Goal: Download file/media

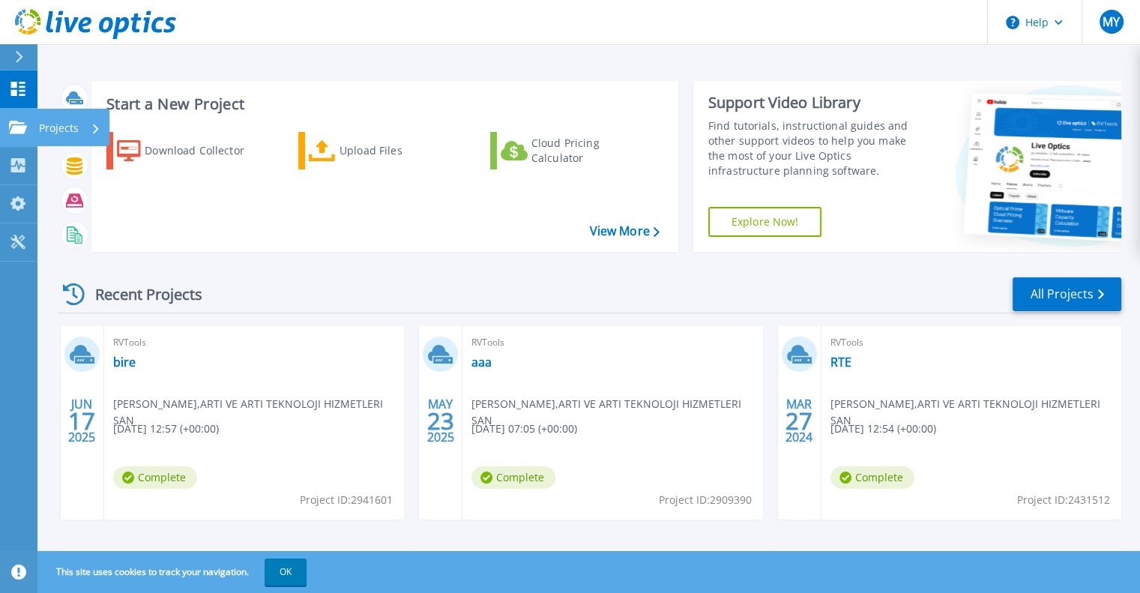
click at [15, 130] on icon at bounding box center [18, 127] width 18 height 13
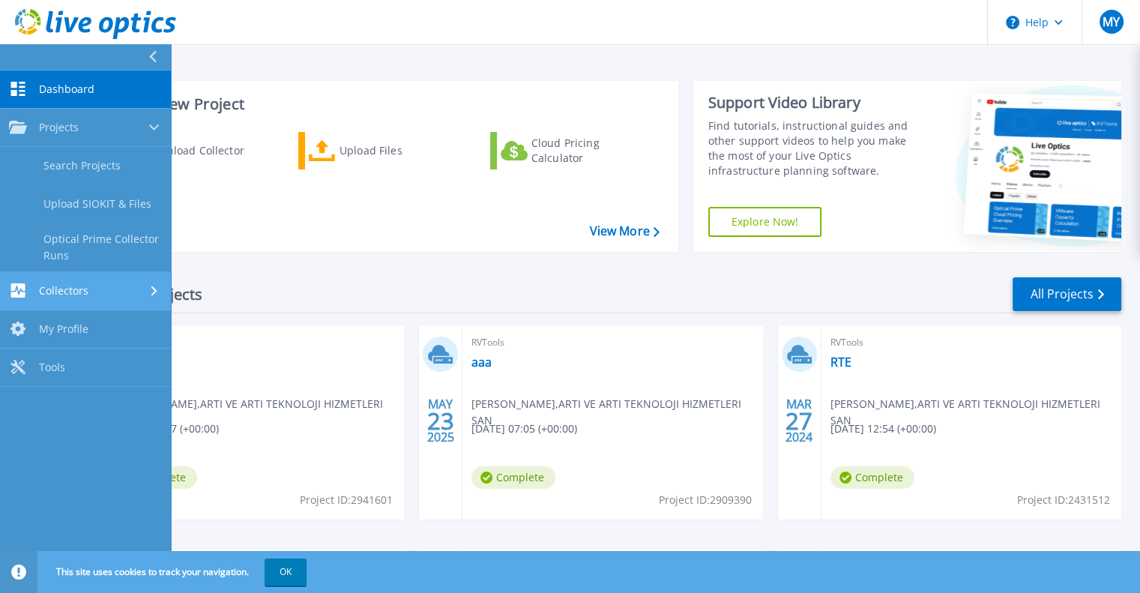
click at [111, 285] on div "Collectors" at bounding box center [85, 290] width 153 height 14
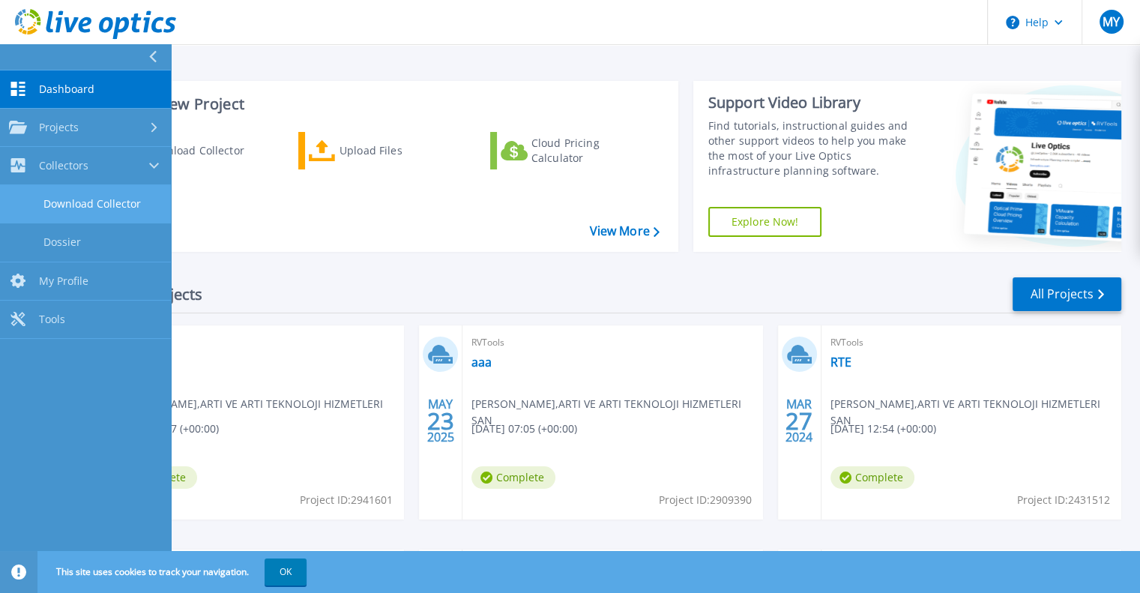
click at [126, 199] on link "Download Collector" at bounding box center [85, 204] width 171 height 38
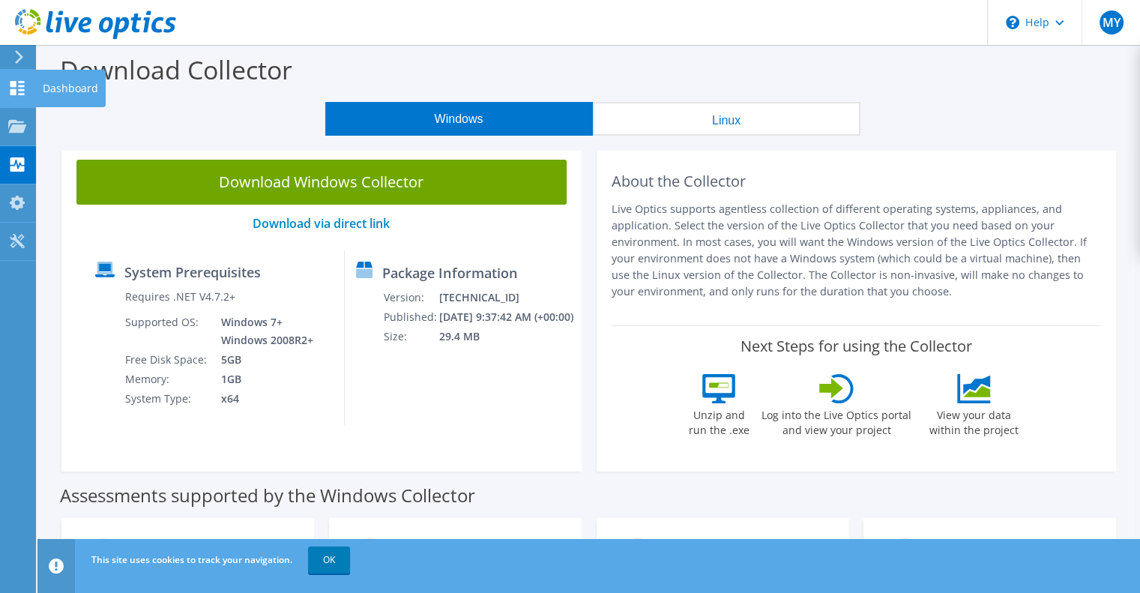
click at [8, 90] on icon at bounding box center [17, 88] width 18 height 14
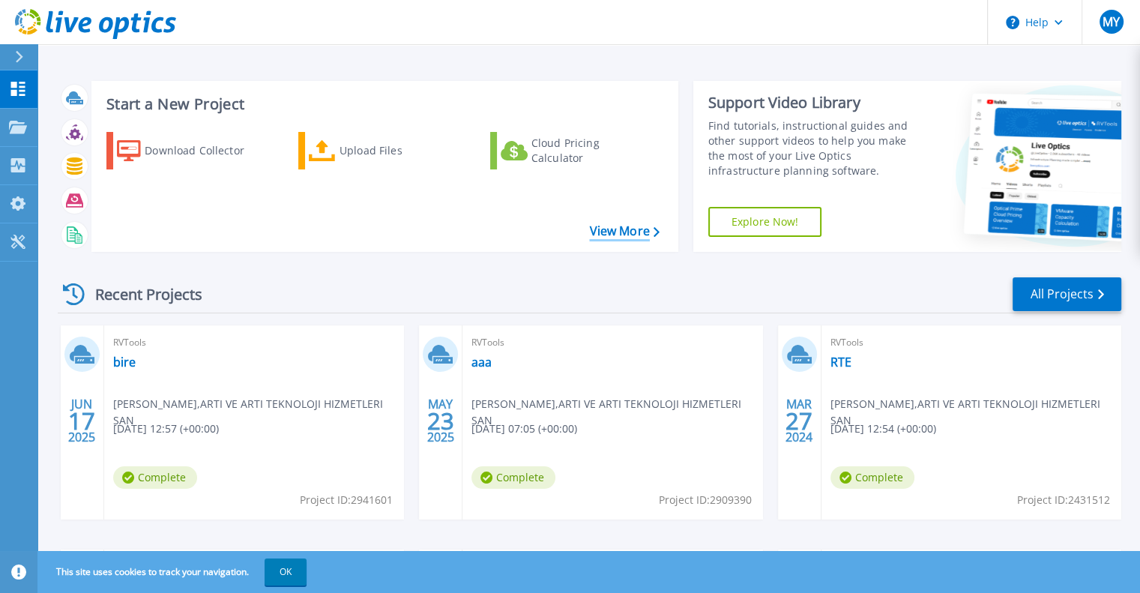
click at [629, 232] on link "View More" at bounding box center [624, 231] width 70 height 14
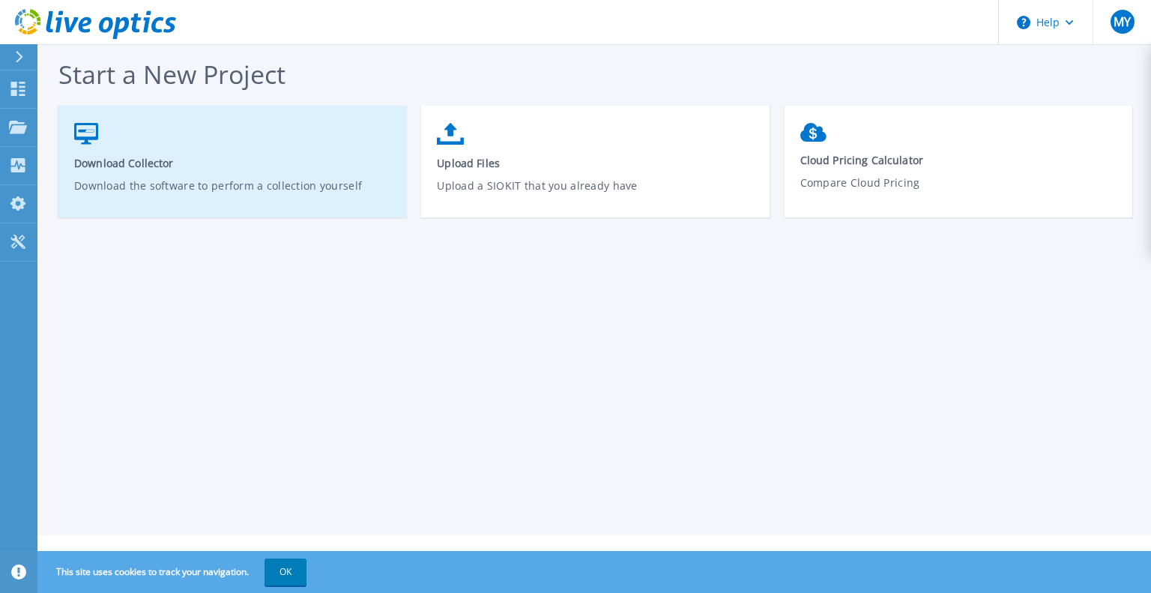
click at [236, 179] on p "Download the software to perform a collection yourself" at bounding box center [232, 195] width 317 height 34
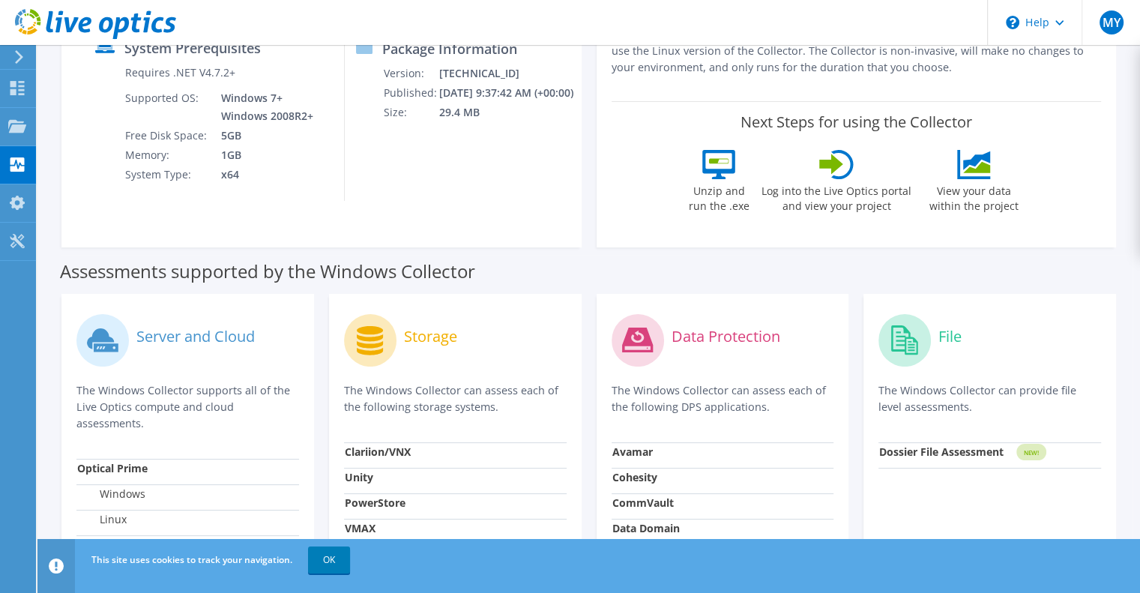
scroll to position [225, 0]
click at [16, 127] on use at bounding box center [17, 125] width 18 height 13
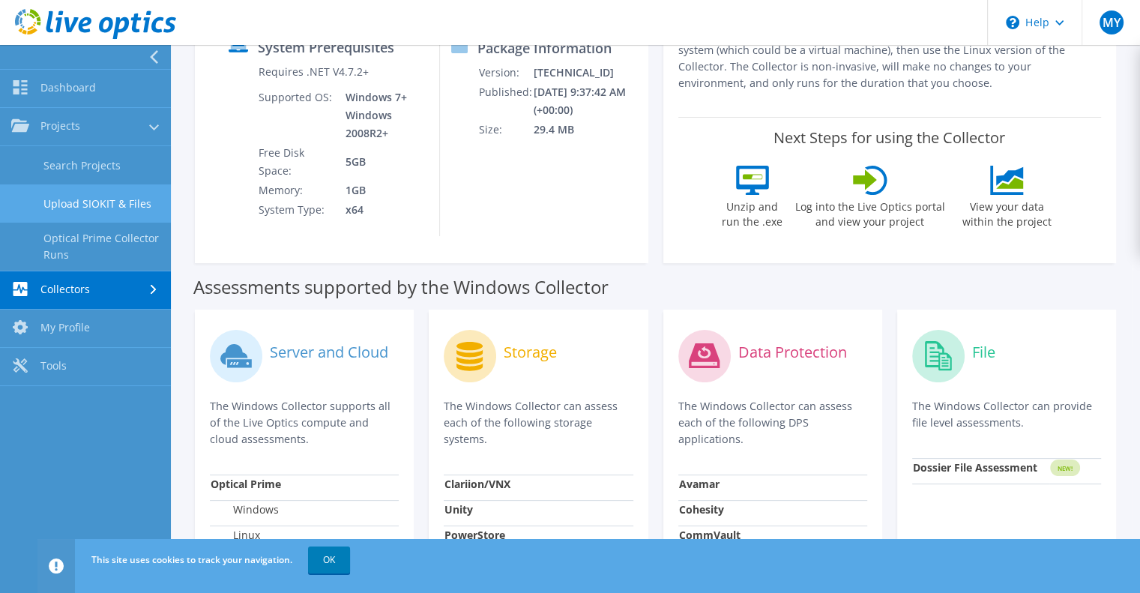
click at [127, 205] on link "Upload SIOKIT & Files" at bounding box center [85, 203] width 171 height 38
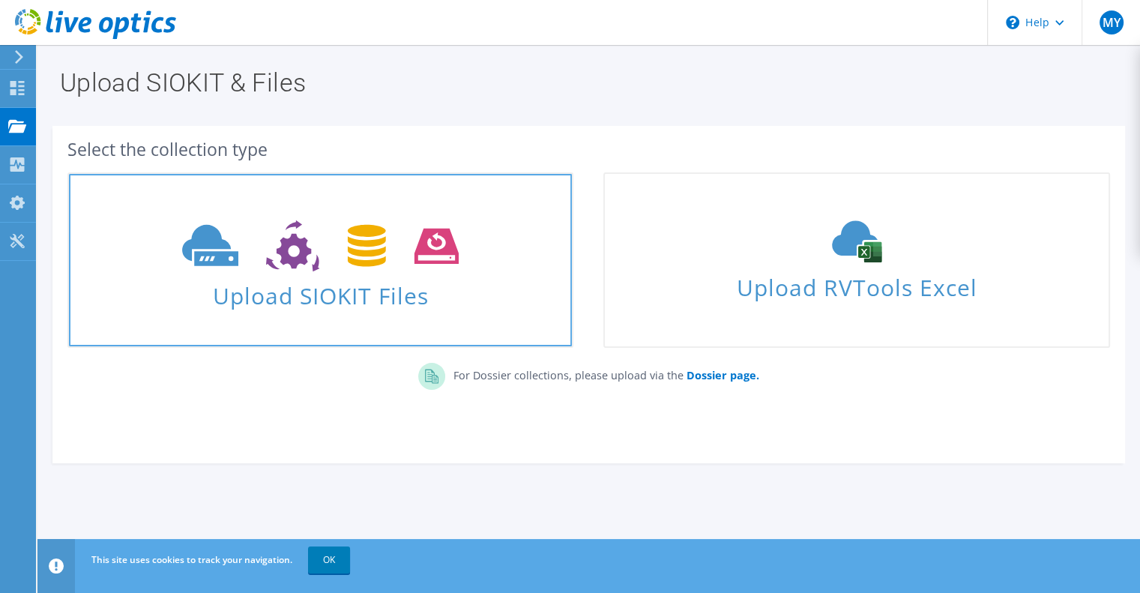
click at [351, 245] on icon at bounding box center [320, 246] width 276 height 52
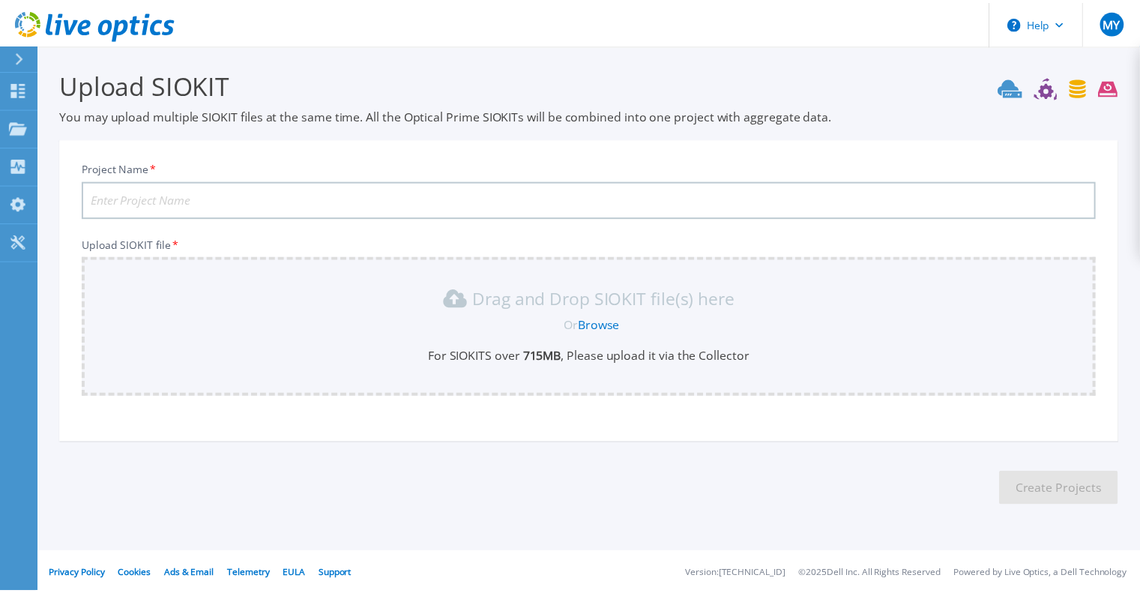
scroll to position [3, 0]
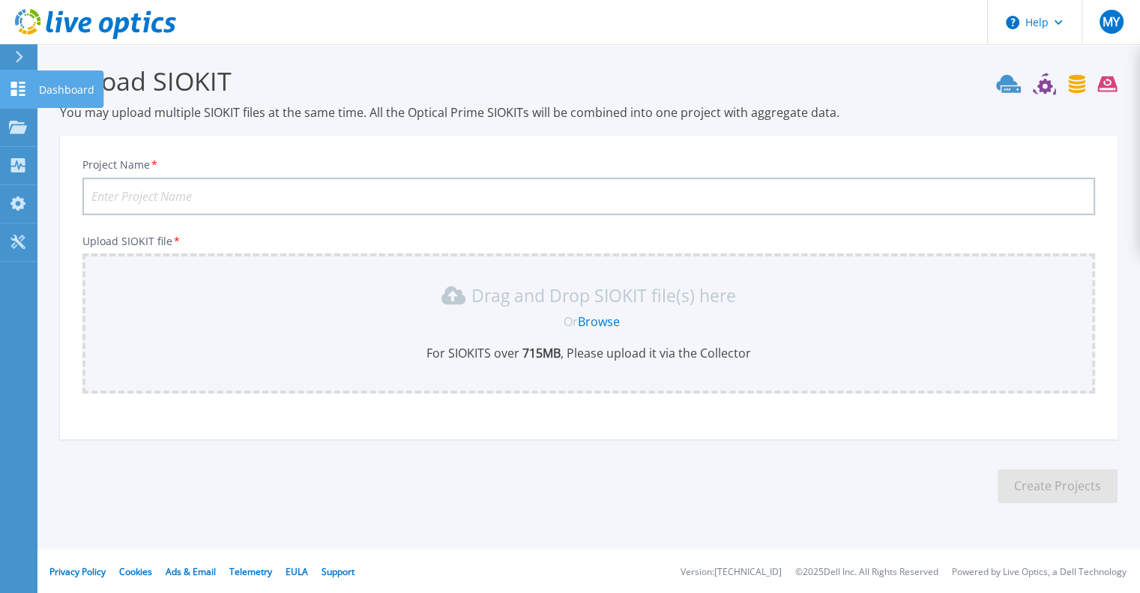
click at [88, 92] on p "Dashboard" at bounding box center [66, 89] width 55 height 39
